Goal: Task Accomplishment & Management: Use online tool/utility

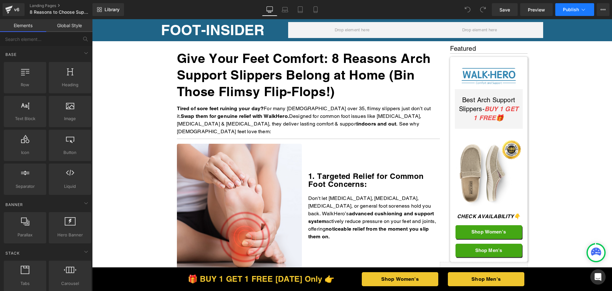
click at [583, 6] on button "Publish" at bounding box center [575, 9] width 39 height 13
click at [535, 10] on span "Preview" at bounding box center [536, 9] width 17 height 7
click at [576, 10] on span "Publish" at bounding box center [571, 9] width 16 height 5
